Goal: Task Accomplishment & Management: Complete application form

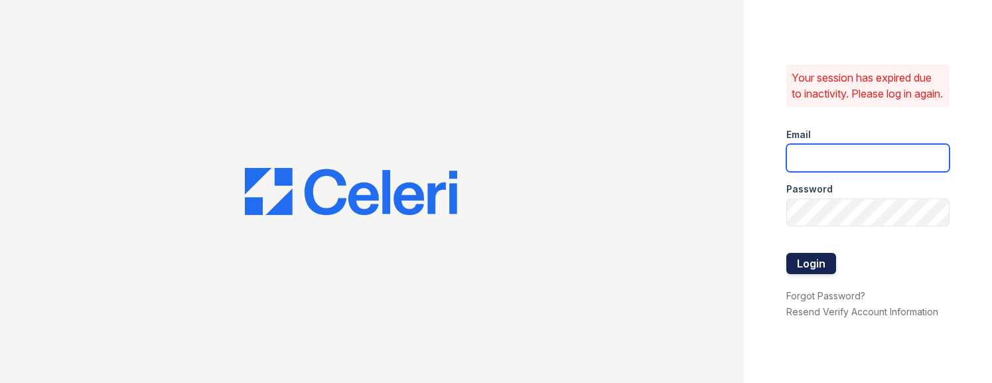
type input "[EMAIL_ADDRESS][DOMAIN_NAME]"
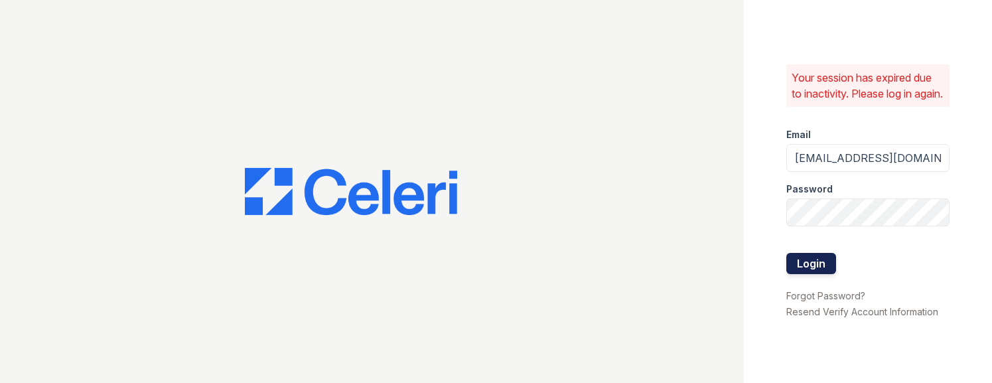
click at [828, 270] on button "Login" at bounding box center [811, 263] width 50 height 21
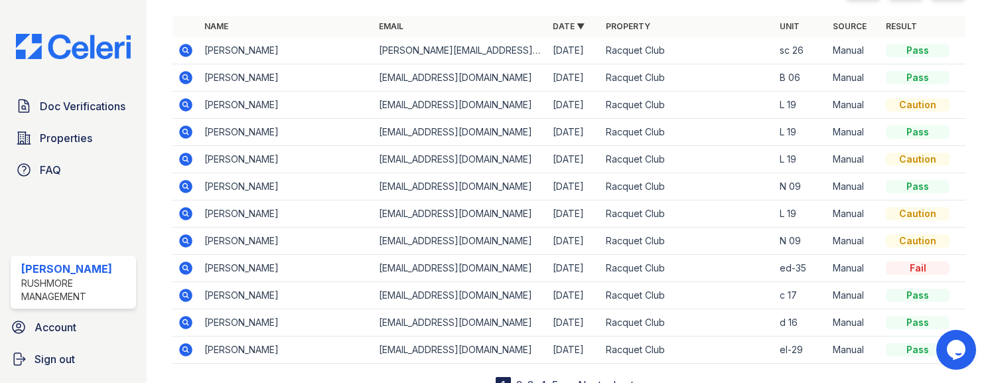
scroll to position [201, 0]
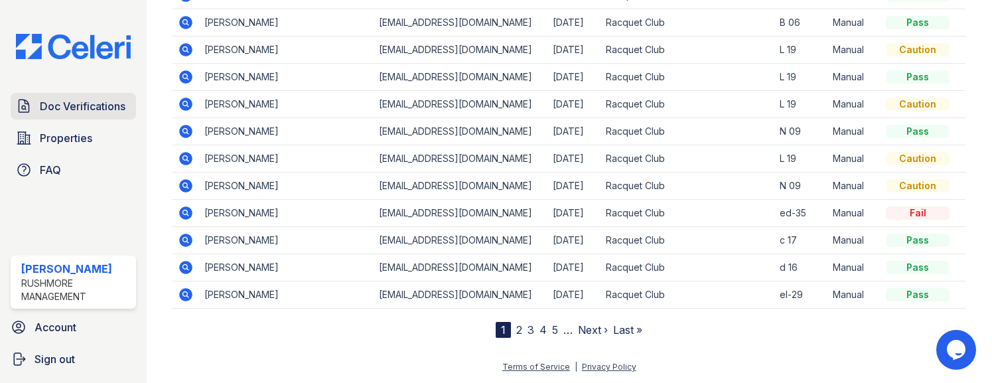
click at [64, 111] on span "Doc Verifications" at bounding box center [83, 106] width 86 height 16
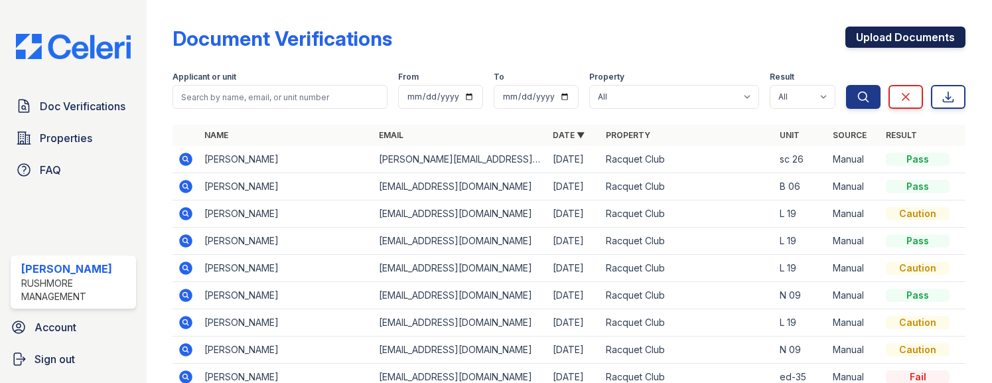
click at [875, 35] on link "Upload Documents" at bounding box center [905, 37] width 120 height 21
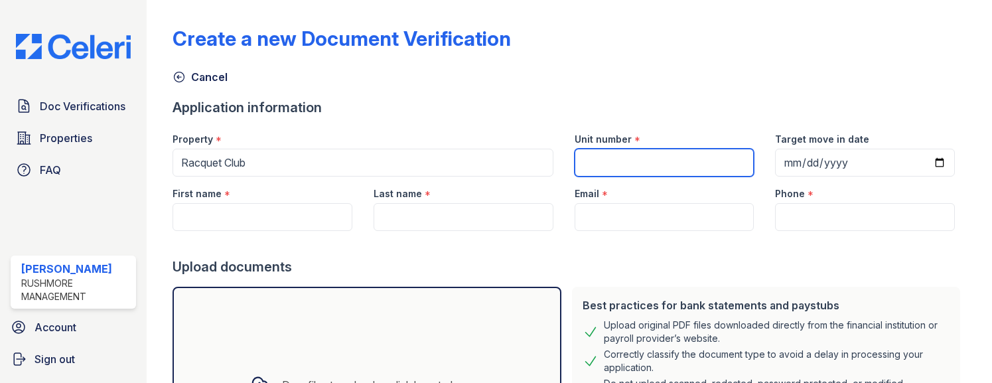
click at [625, 164] on input "Unit number" at bounding box center [664, 163] width 180 height 28
type input "m 29"
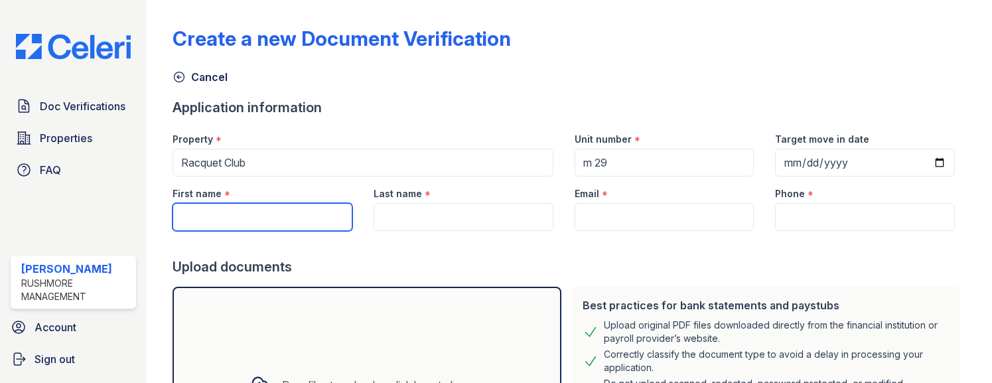
paste input "Nicolas"
type input "Nicolas"
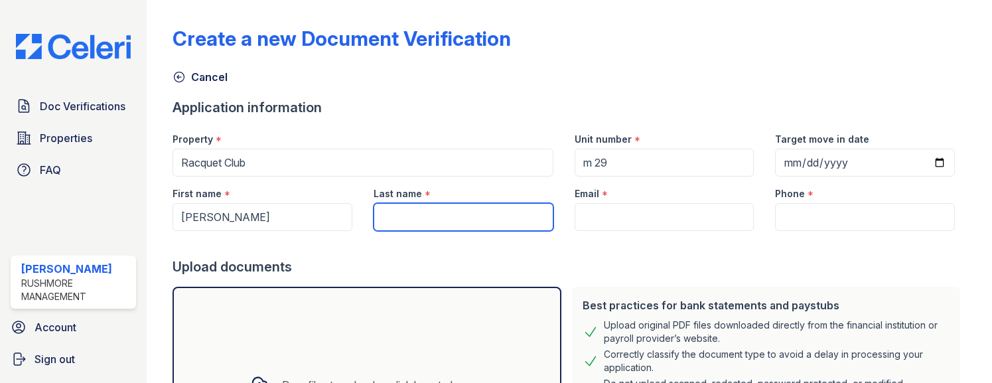
paste input "Strauss"
type input "Strauss"
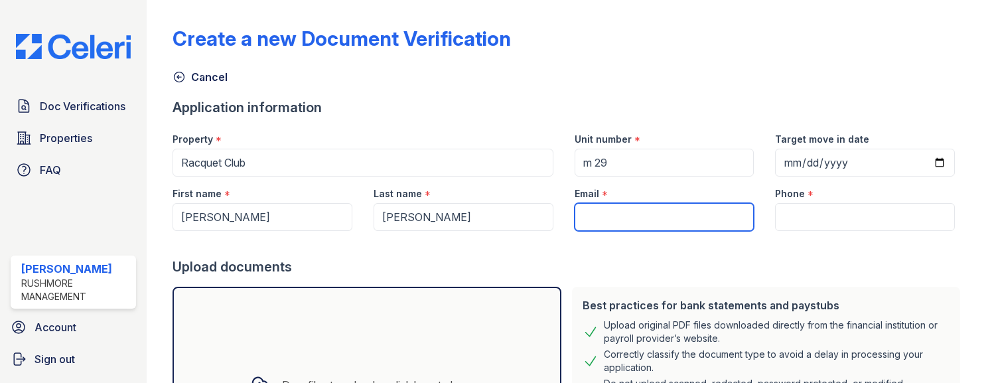
click at [640, 219] on input "Email" at bounding box center [664, 217] width 180 height 28
paste input "nicolasstrauss101@gmail.com"
type input "nicolasstrauss101@gmail.com"
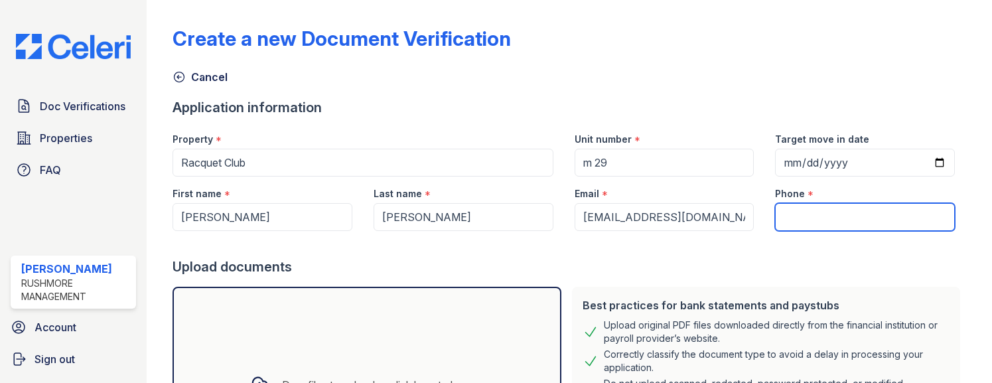
click at [806, 217] on input "Phone" at bounding box center [865, 217] width 180 height 28
paste input "(267) 201-0643"
type input "(267) 201-0643"
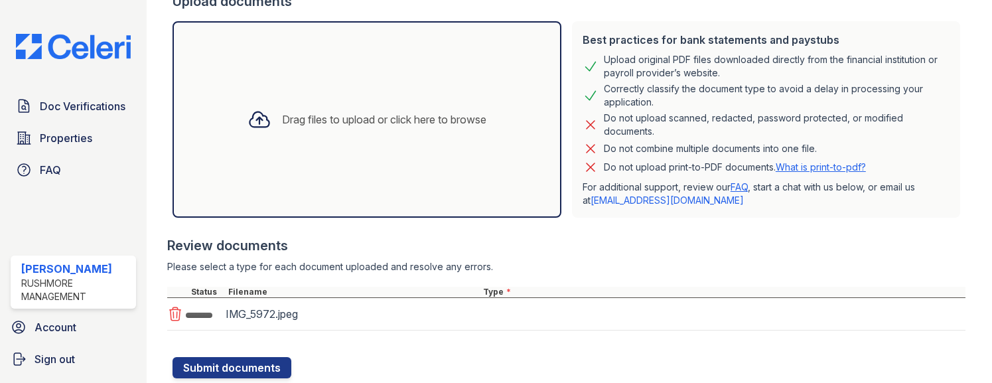
scroll to position [306, 0]
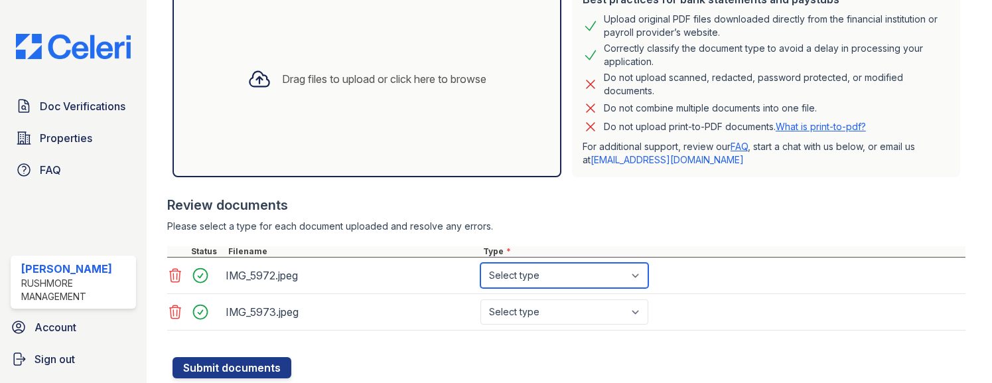
click at [643, 268] on select "Select type Paystub Bank Statement Offer Letter Tax Documents Benefit Award Let…" at bounding box center [564, 275] width 168 height 25
select select "paystub"
click at [480, 263] on select "Select type Paystub Bank Statement Offer Letter Tax Documents Benefit Award Let…" at bounding box center [564, 275] width 168 height 25
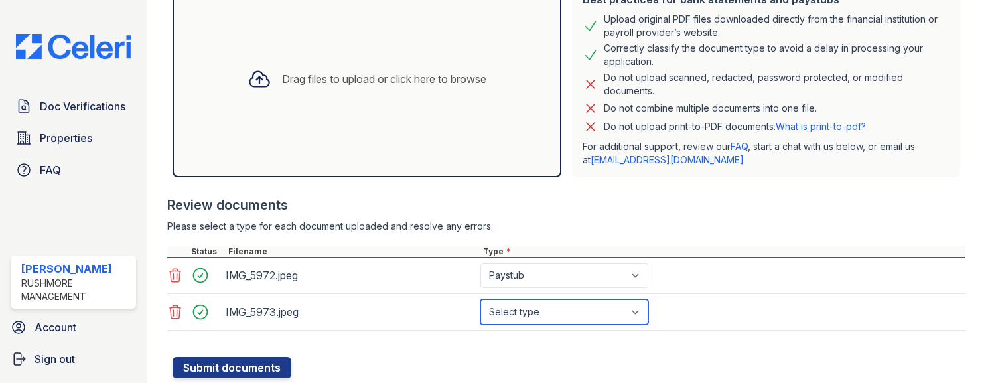
click at [566, 301] on select "Select type Paystub Bank Statement Offer Letter Tax Documents Benefit Award Let…" at bounding box center [564, 311] width 168 height 25
select select "paystub"
click at [480, 299] on select "Select type Paystub Bank Statement Offer Letter Tax Documents Benefit Award Let…" at bounding box center [564, 311] width 168 height 25
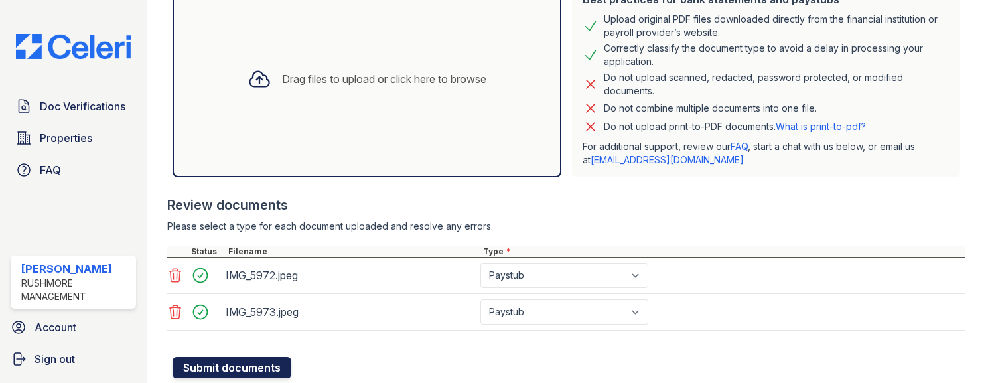
click at [189, 359] on button "Submit documents" at bounding box center [231, 367] width 119 height 21
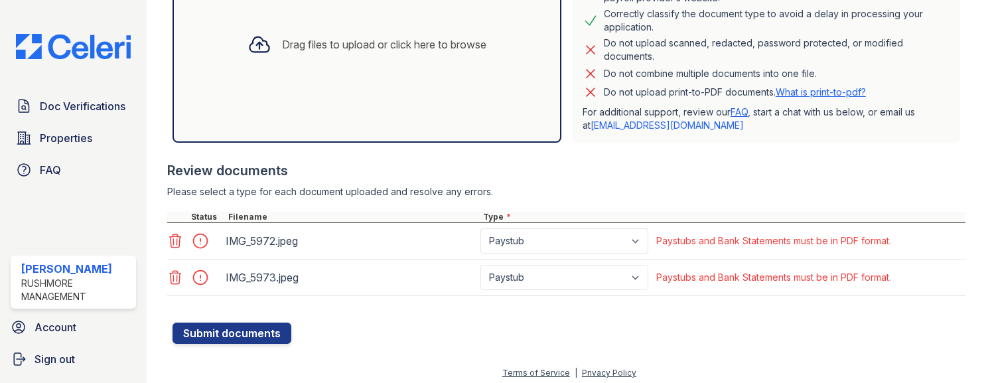
scroll to position [383, 0]
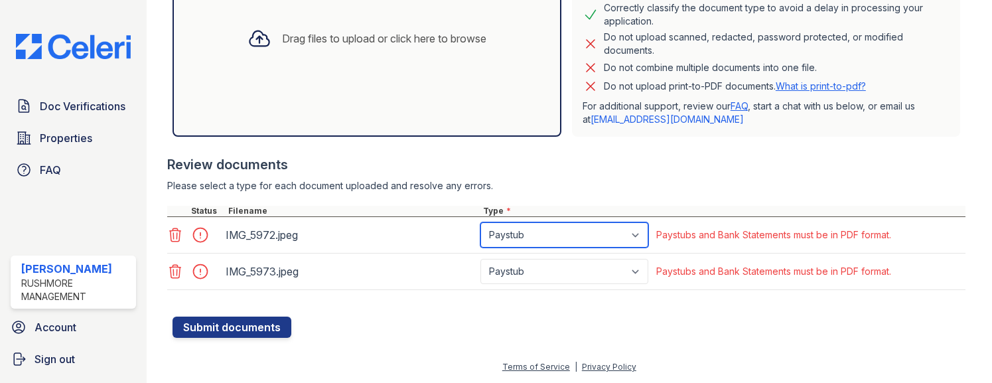
click at [647, 231] on select "Paystub Bank Statement Offer Letter Tax Documents Benefit Award Letter Investme…" at bounding box center [564, 234] width 168 height 25
select select "other"
click at [480, 222] on select "Paystub Bank Statement Offer Letter Tax Documents Benefit Award Letter Investme…" at bounding box center [564, 234] width 168 height 25
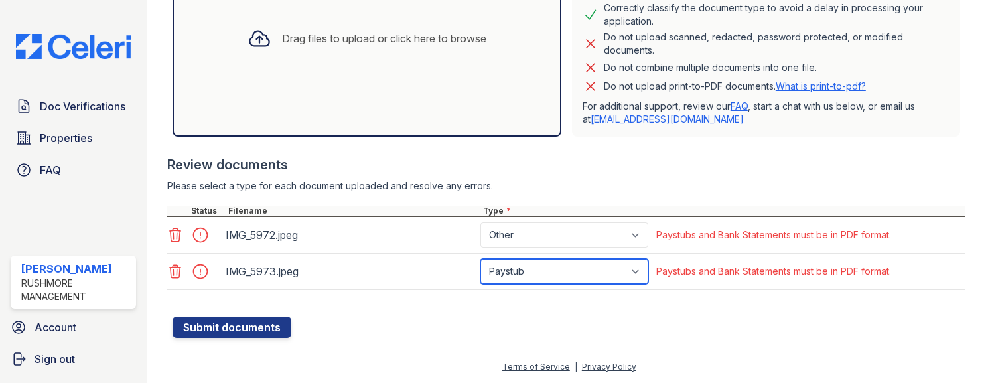
click at [645, 271] on select "Paystub Bank Statement Offer Letter Tax Documents Benefit Award Letter Investme…" at bounding box center [564, 271] width 168 height 25
select select "other"
click at [480, 259] on select "Paystub Bank Statement Offer Letter Tax Documents Benefit Award Letter Investme…" at bounding box center [564, 271] width 168 height 25
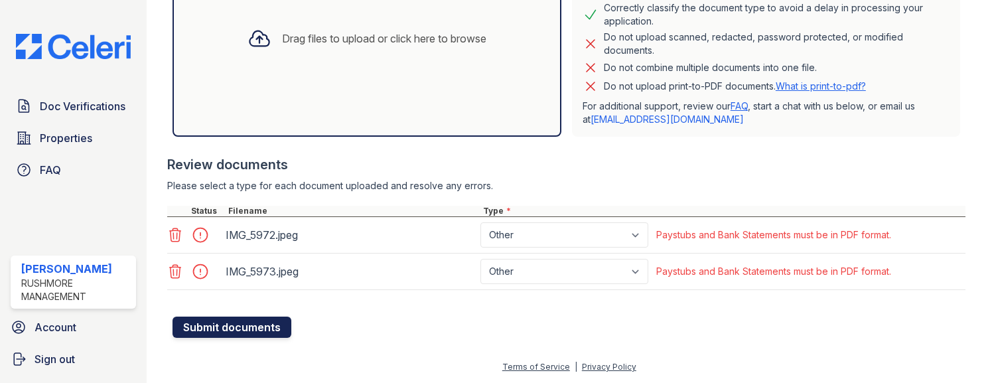
click at [203, 318] on button "Submit documents" at bounding box center [231, 326] width 119 height 21
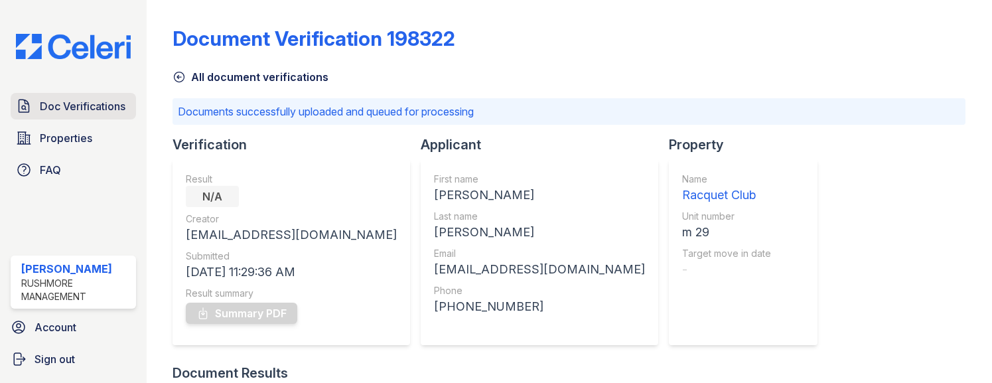
click at [70, 99] on span "Doc Verifications" at bounding box center [83, 106] width 86 height 16
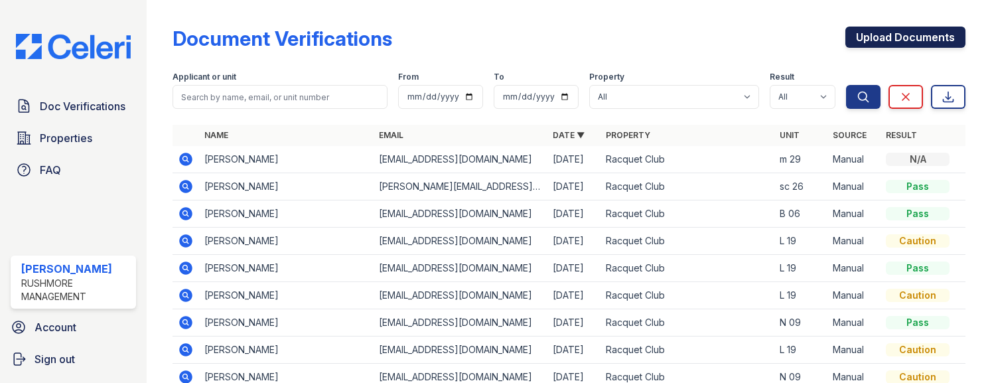
click at [915, 40] on link "Upload Documents" at bounding box center [905, 37] width 120 height 21
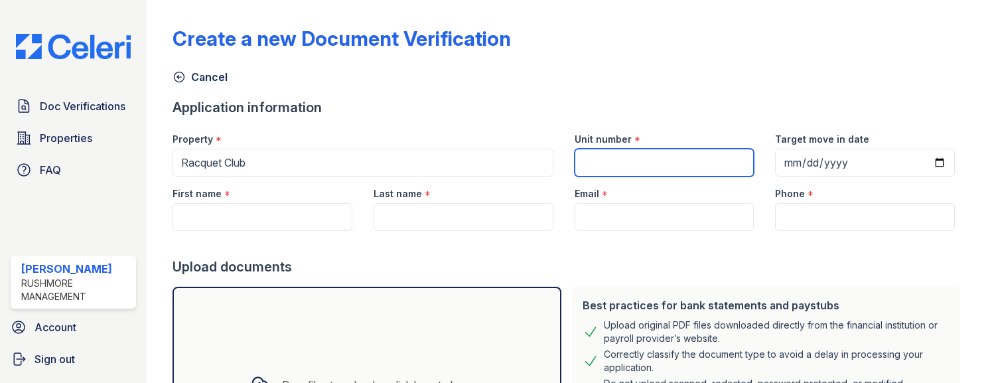
click at [629, 157] on input "Unit number" at bounding box center [664, 163] width 180 height 28
type input "m 29"
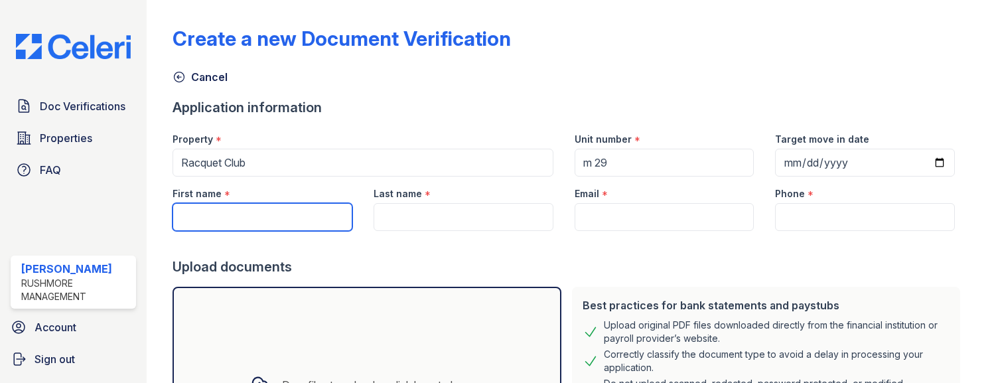
click at [212, 211] on input "First name" at bounding box center [262, 217] width 180 height 28
paste input "[PERSON_NAME]"
type input "[PERSON_NAME]"
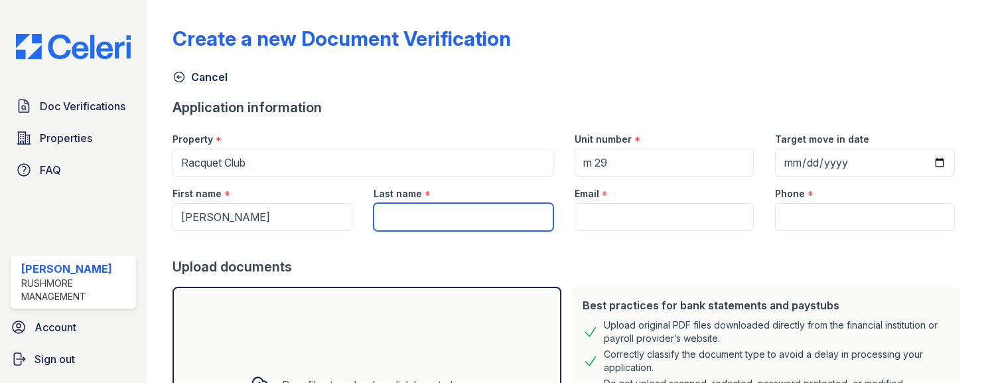
click at [503, 220] on input "Last name" at bounding box center [463, 217] width 180 height 28
paste input "[PERSON_NAME]"
type input "[PERSON_NAME]"
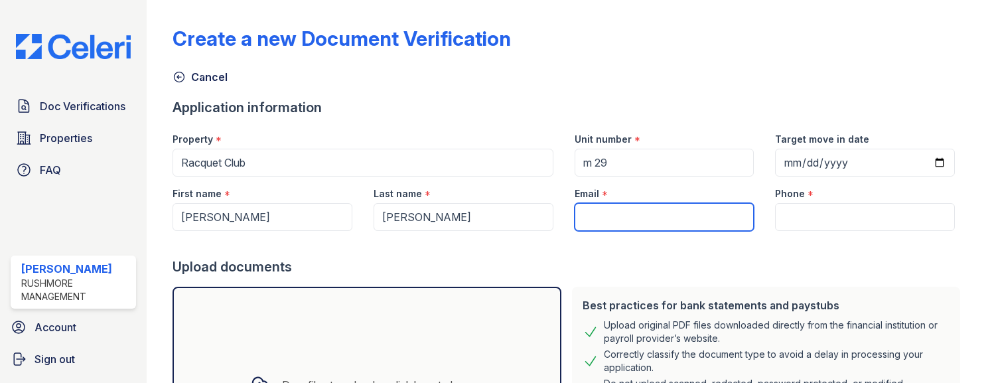
click at [595, 214] on input "Email" at bounding box center [664, 217] width 180 height 28
paste input "[EMAIL_ADDRESS][DOMAIN_NAME]"
type input "[EMAIL_ADDRESS][DOMAIN_NAME]"
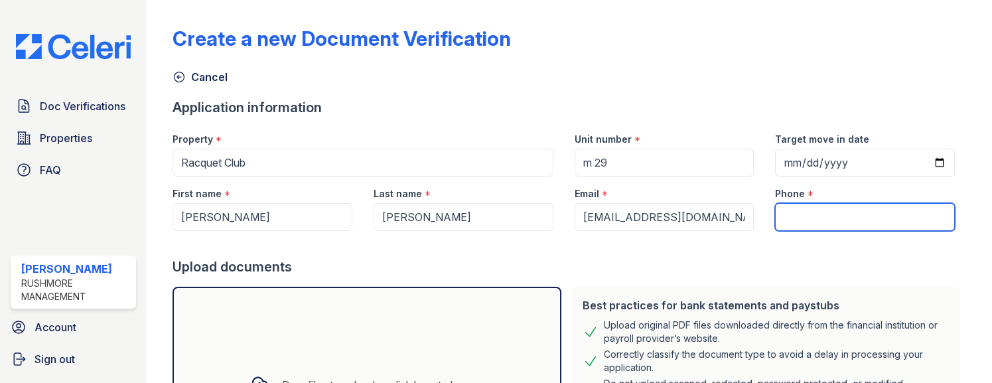
click at [809, 222] on input "Phone" at bounding box center [865, 217] width 180 height 28
paste input "(609) 752-7532"
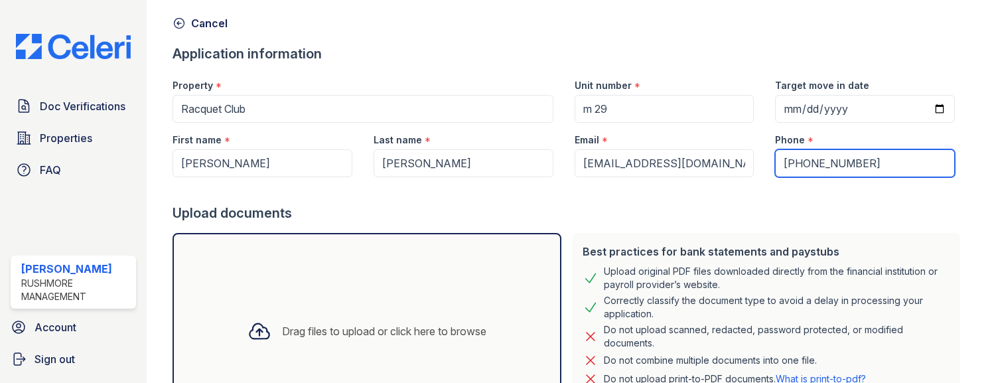
scroll to position [52, 0]
type input "(609) 752-7532"
click at [842, 219] on div "Upload documents" at bounding box center [568, 214] width 793 height 19
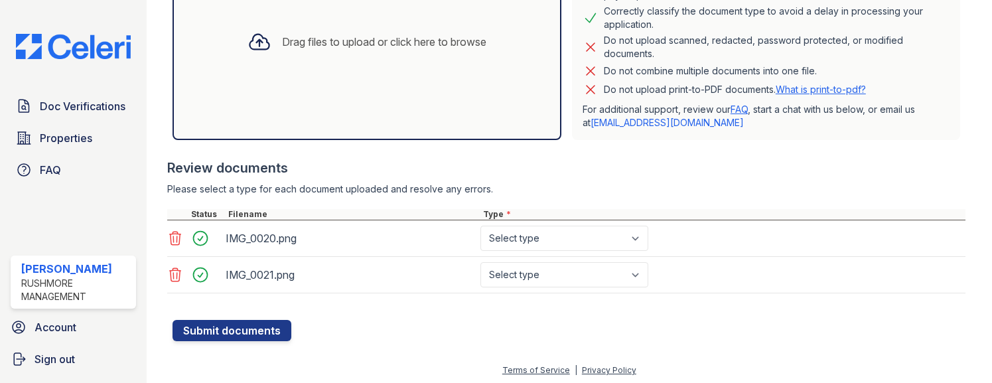
scroll to position [346, 0]
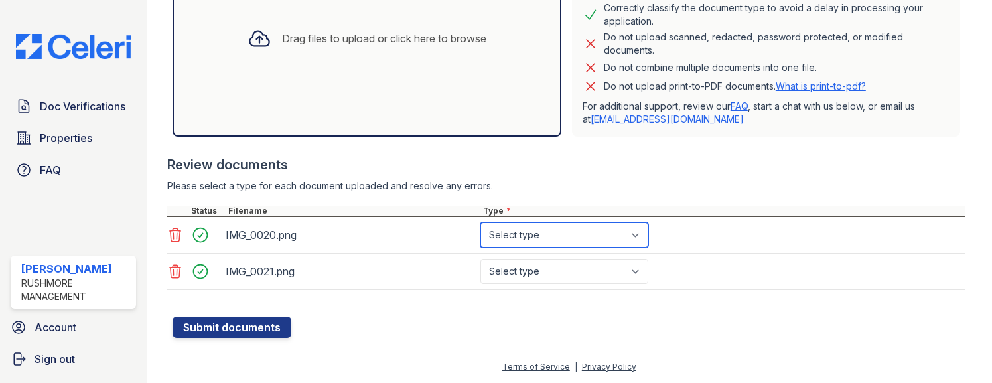
click at [587, 237] on select "Select type Paystub Bank Statement Offer Letter Tax Documents Benefit Award Let…" at bounding box center [564, 234] width 168 height 25
select select "other"
click at [480, 222] on select "Select type Paystub Bank Statement Offer Letter Tax Documents Benefit Award Let…" at bounding box center [564, 234] width 168 height 25
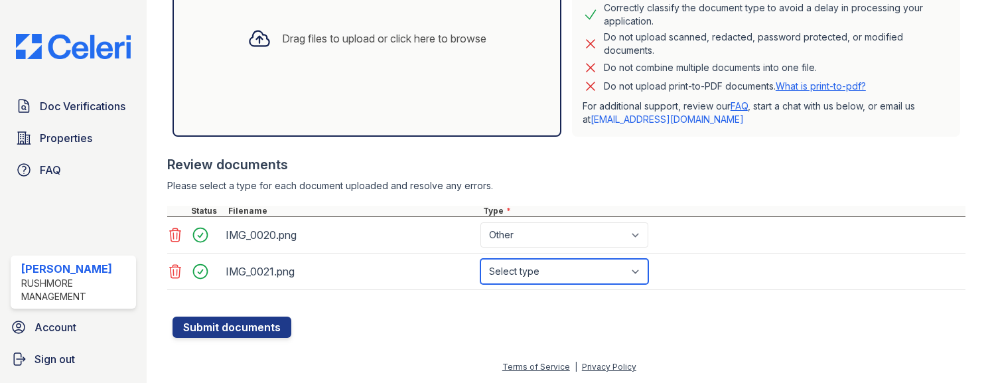
click at [556, 264] on select "Select type Paystub Bank Statement Offer Letter Tax Documents Benefit Award Let…" at bounding box center [564, 271] width 168 height 25
select select "other"
click at [480, 259] on select "Select type Paystub Bank Statement Offer Letter Tax Documents Benefit Award Let…" at bounding box center [564, 271] width 168 height 25
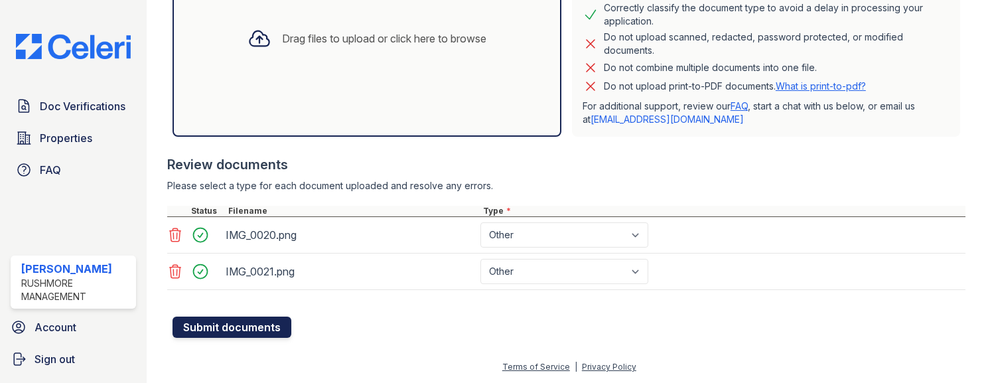
click at [231, 324] on button "Submit documents" at bounding box center [231, 326] width 119 height 21
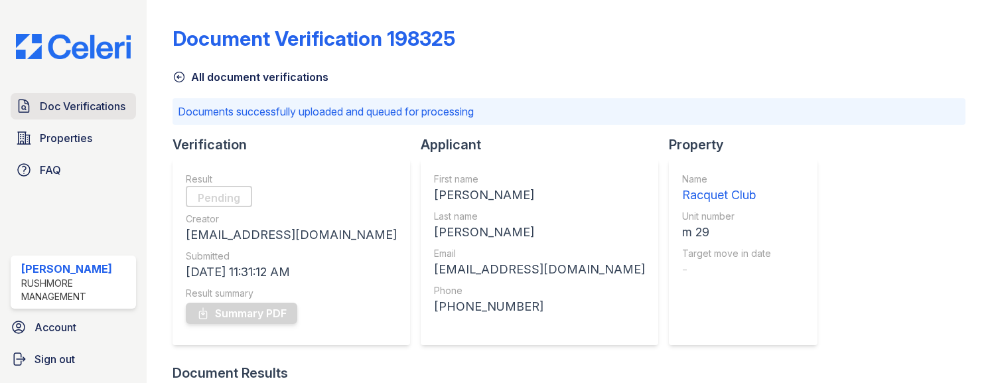
click at [72, 107] on span "Doc Verifications" at bounding box center [83, 106] width 86 height 16
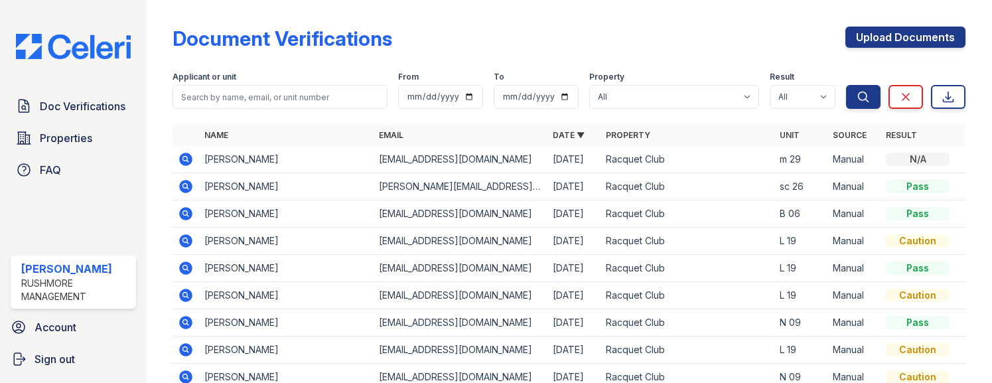
click at [885, 161] on div "N/A" at bounding box center [917, 159] width 64 height 13
click at [761, 161] on td "Racquet Club" at bounding box center [687, 159] width 174 height 27
click at [186, 155] on icon at bounding box center [186, 159] width 13 height 13
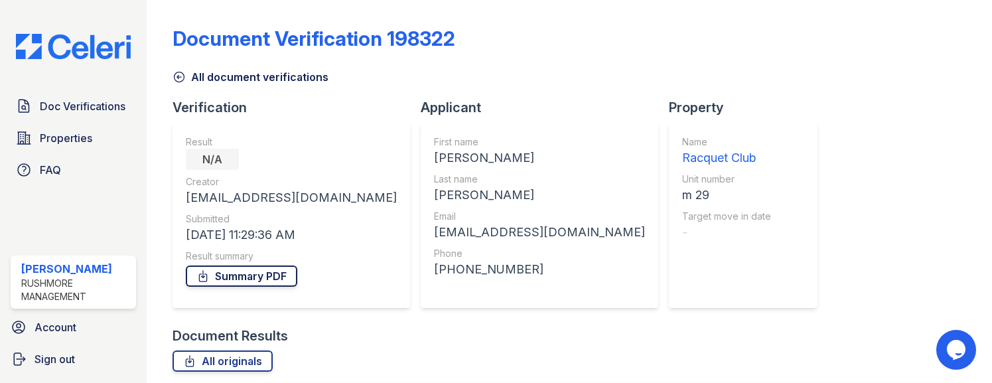
click at [249, 276] on link "Summary PDF" at bounding box center [241, 275] width 111 height 21
click at [214, 273] on link "Summary PDF" at bounding box center [241, 275] width 111 height 21
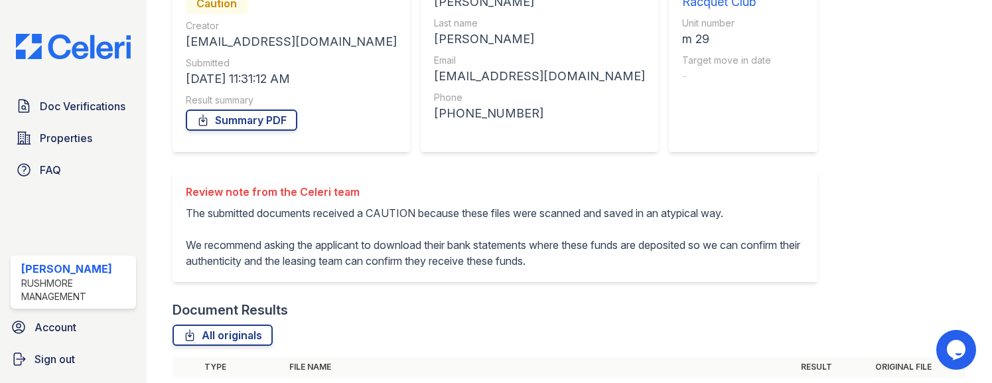
scroll to position [133, 0]
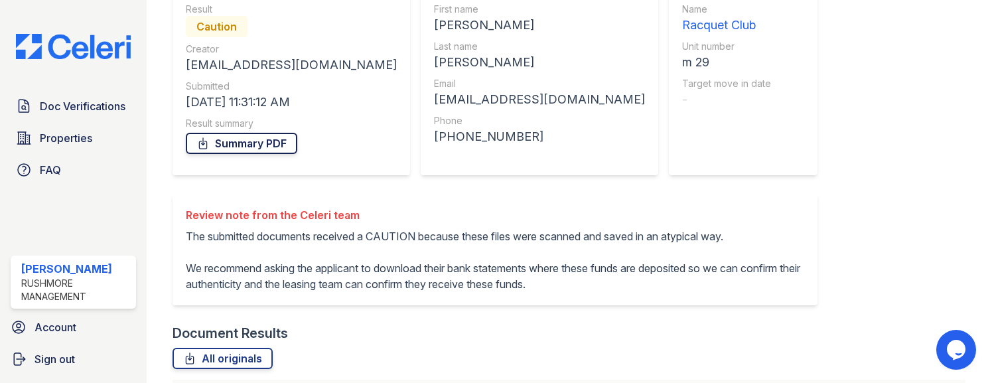
click at [230, 139] on link "Summary PDF" at bounding box center [241, 143] width 111 height 21
